Goal: Entertainment & Leisure: Consume media (video, audio)

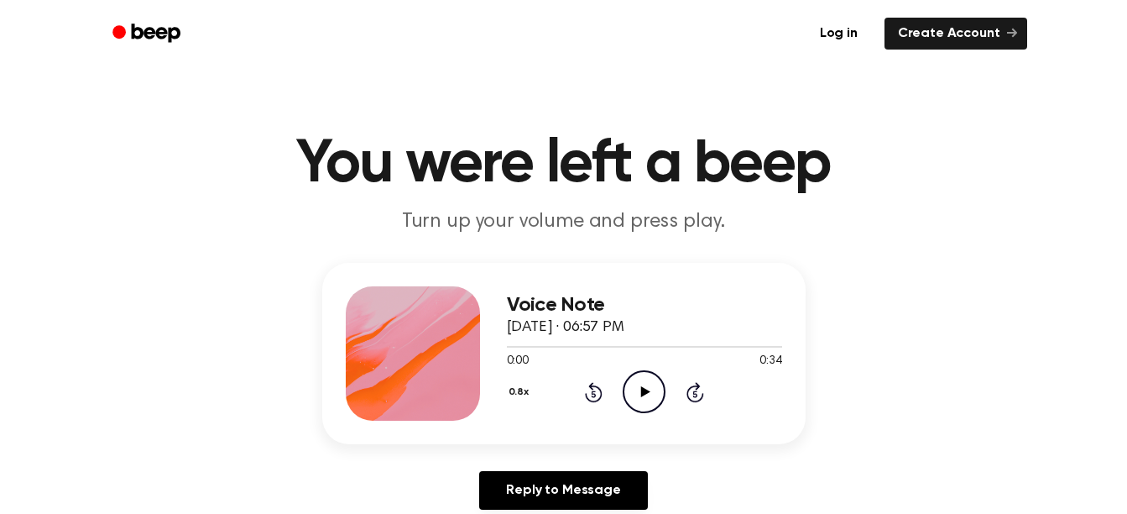
click at [644, 377] on icon "Play Audio" at bounding box center [644, 391] width 43 height 43
click at [509, 388] on button "0.8x" at bounding box center [521, 392] width 29 height 29
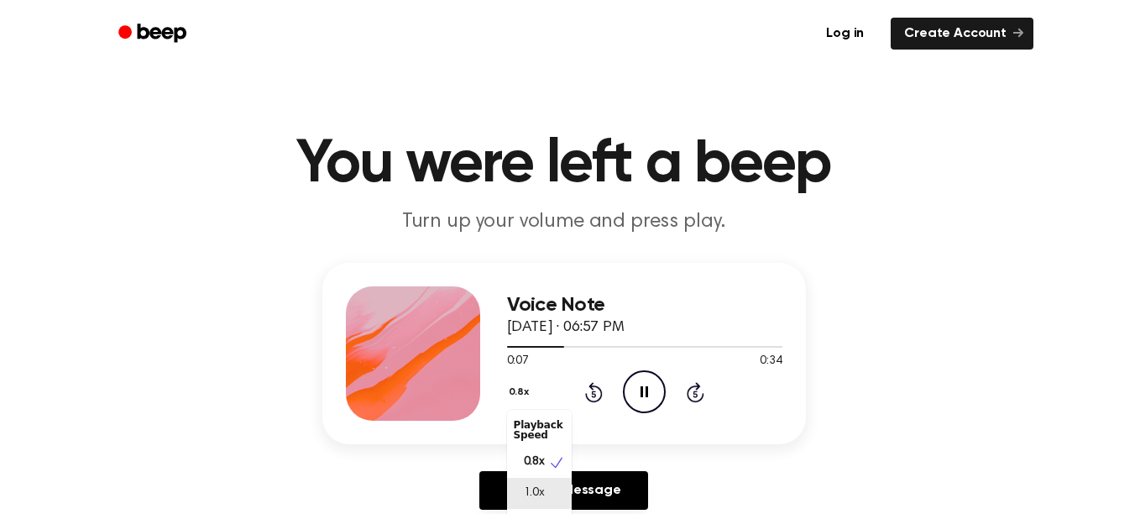
click at [541, 492] on span "1.0x" at bounding box center [534, 493] width 21 height 18
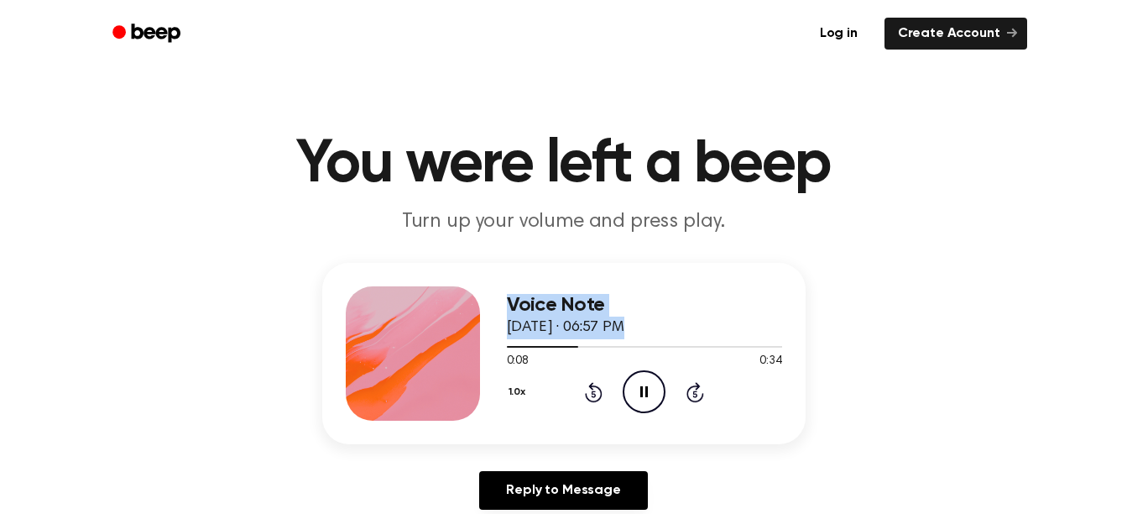
drag, startPoint x: 546, startPoint y: 344, endPoint x: 449, endPoint y: 342, distance: 97.4
click at [449, 342] on div "Voice Note [DATE] · 06:57 PM 0:08 0:34 Your browser does not support the [objec…" at bounding box center [563, 353] width 483 height 181
drag, startPoint x: 449, startPoint y: 342, endPoint x: 580, endPoint y: 345, distance: 131.0
click at [580, 345] on span at bounding box center [579, 346] width 13 height 13
drag, startPoint x: 576, startPoint y: 345, endPoint x: 498, endPoint y: 347, distance: 78.1
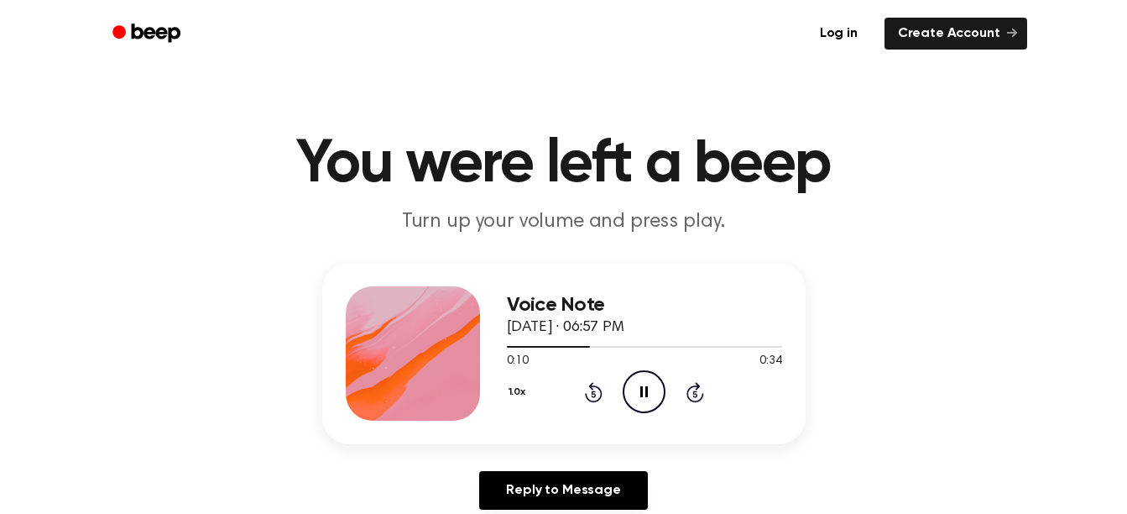
click at [498, 347] on div "Voice Note [DATE] · 06:57 PM 0:10 0:34 Your browser does not support the [objec…" at bounding box center [563, 353] width 483 height 181
click at [510, 347] on div at bounding box center [551, 347] width 88 height 2
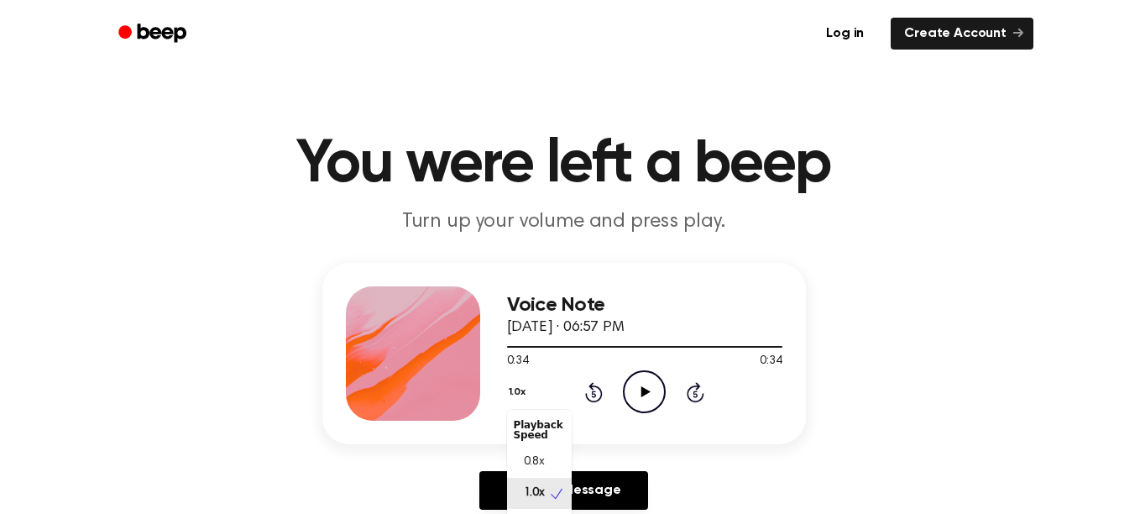
click at [520, 392] on button "1.0x" at bounding box center [519, 392] width 25 height 29
click at [544, 456] on span "0.8x" at bounding box center [534, 462] width 21 height 18
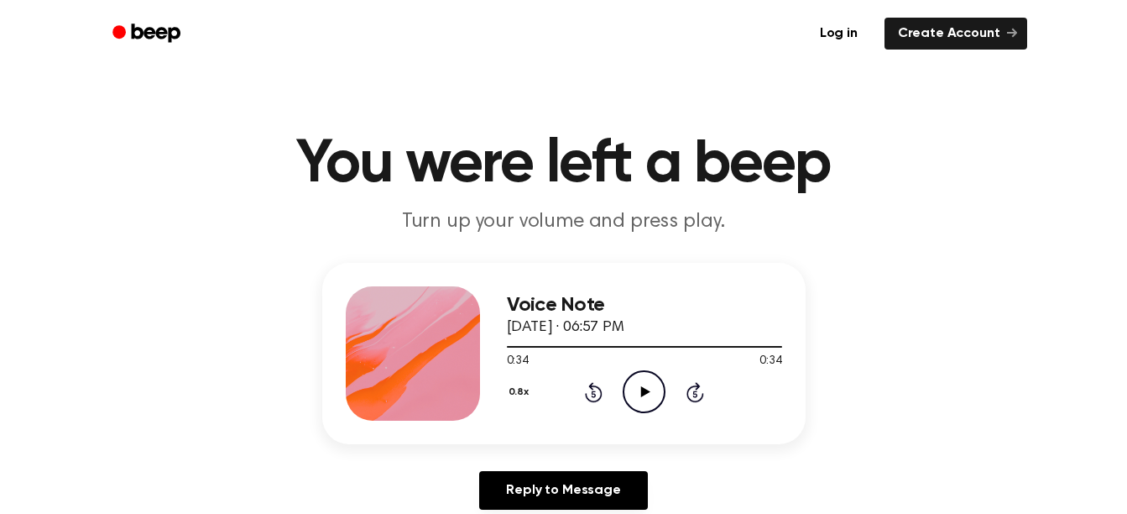
click at [645, 393] on icon at bounding box center [645, 391] width 9 height 11
click at [637, 387] on icon "Play Audio" at bounding box center [644, 391] width 43 height 43
click at [647, 394] on icon at bounding box center [644, 391] width 8 height 11
